Goal: Find specific page/section: Find specific page/section

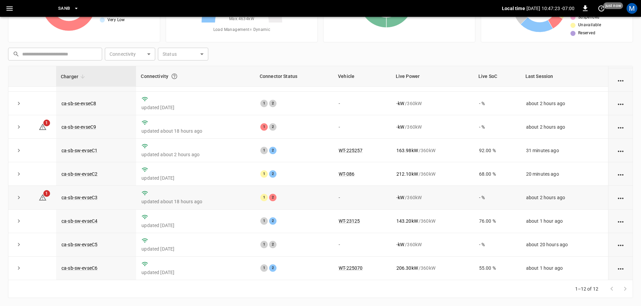
scroll to position [93, 0]
click at [79, 194] on link "ca-sb-sw-evseC3" at bounding box center [79, 198] width 39 height 8
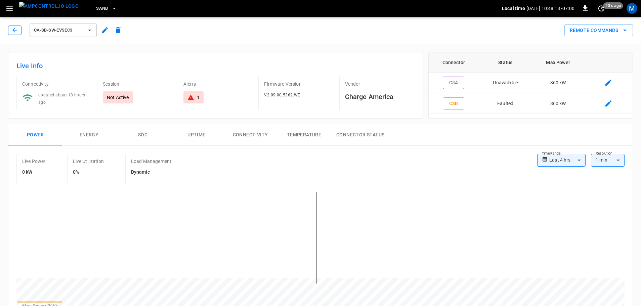
click at [11, 26] on button "button" at bounding box center [14, 30] width 13 height 9
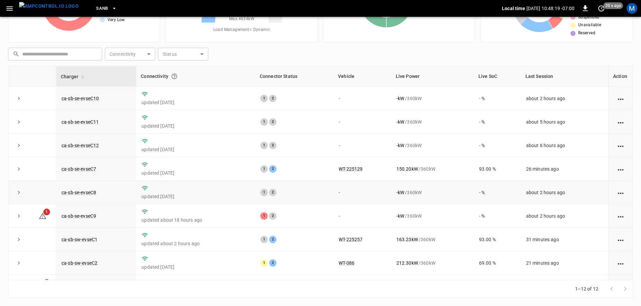
scroll to position [93, 0]
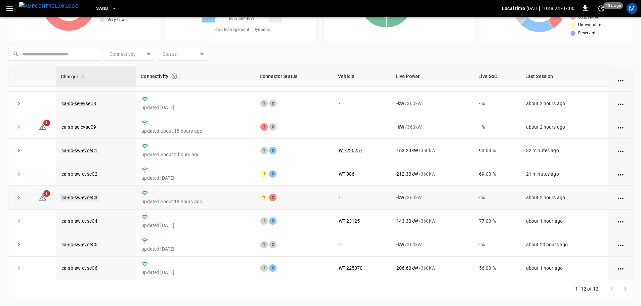
click at [94, 194] on link "ca-sb-sw-evseC3" at bounding box center [79, 198] width 39 height 8
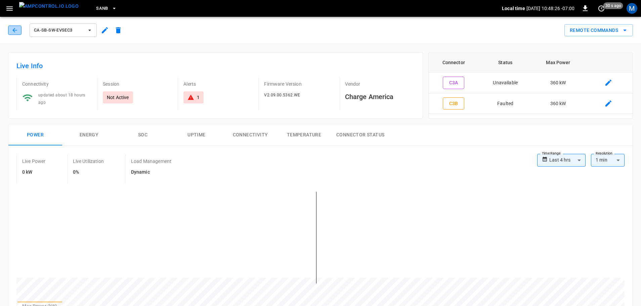
click at [18, 31] on icon "button" at bounding box center [14, 30] width 7 height 7
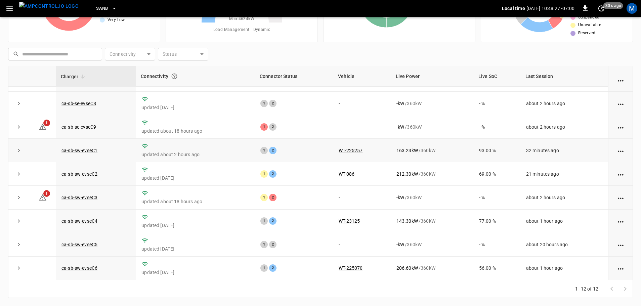
scroll to position [93, 0]
click at [89, 198] on link "ca-sb-sw-evseC3" at bounding box center [79, 198] width 39 height 8
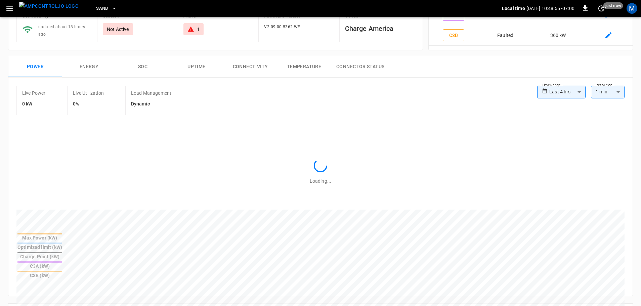
type input "**********"
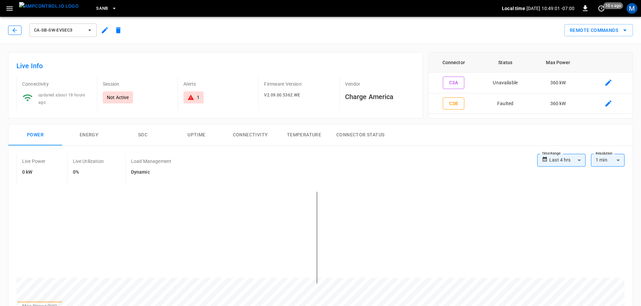
click at [10, 30] on button "button" at bounding box center [14, 30] width 13 height 9
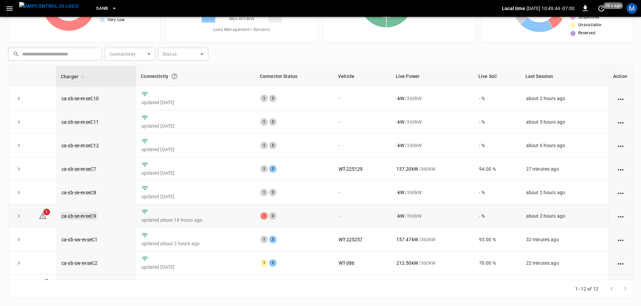
click at [88, 217] on link "ca-sb-se-evseC9" at bounding box center [78, 216] width 37 height 8
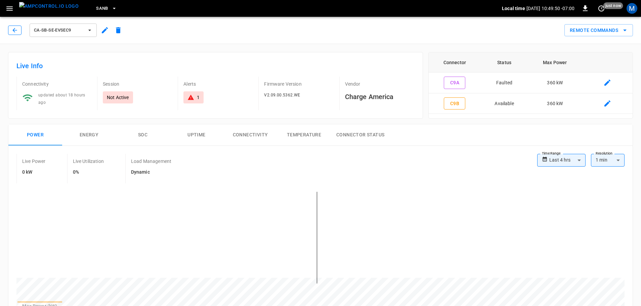
click at [17, 33] on icon "button" at bounding box center [14, 30] width 7 height 7
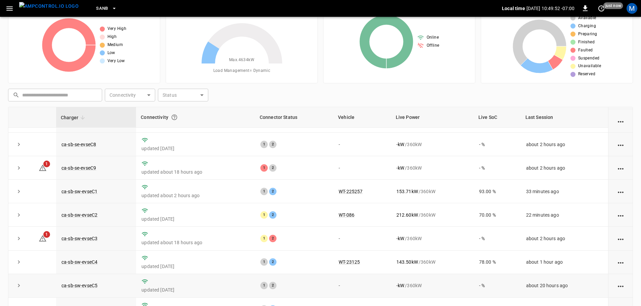
scroll to position [68, 0]
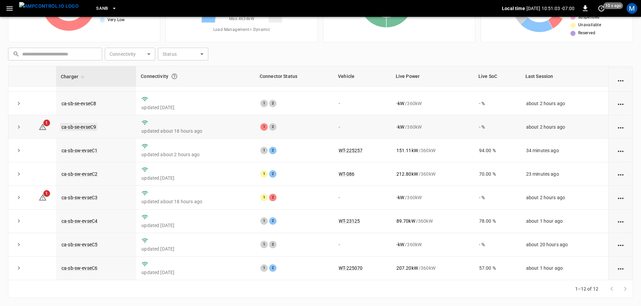
click at [93, 126] on link "ca-sb-se-evseC9" at bounding box center [78, 127] width 37 height 8
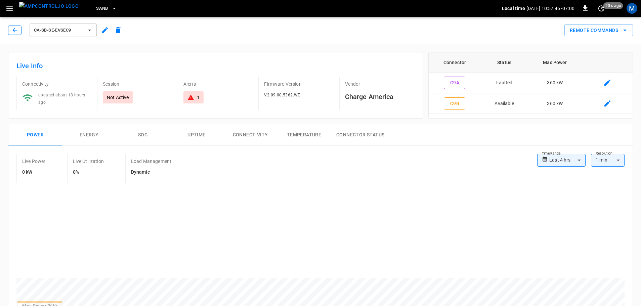
click at [16, 26] on button "button" at bounding box center [14, 30] width 13 height 9
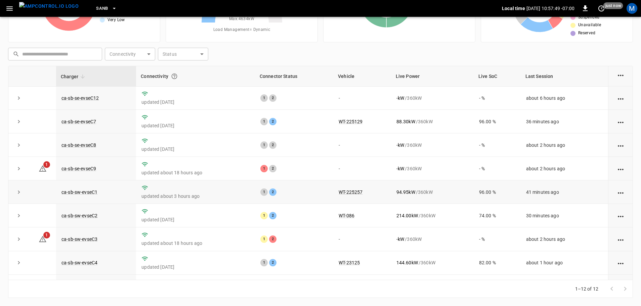
scroll to position [93, 0]
